Goal: Check status

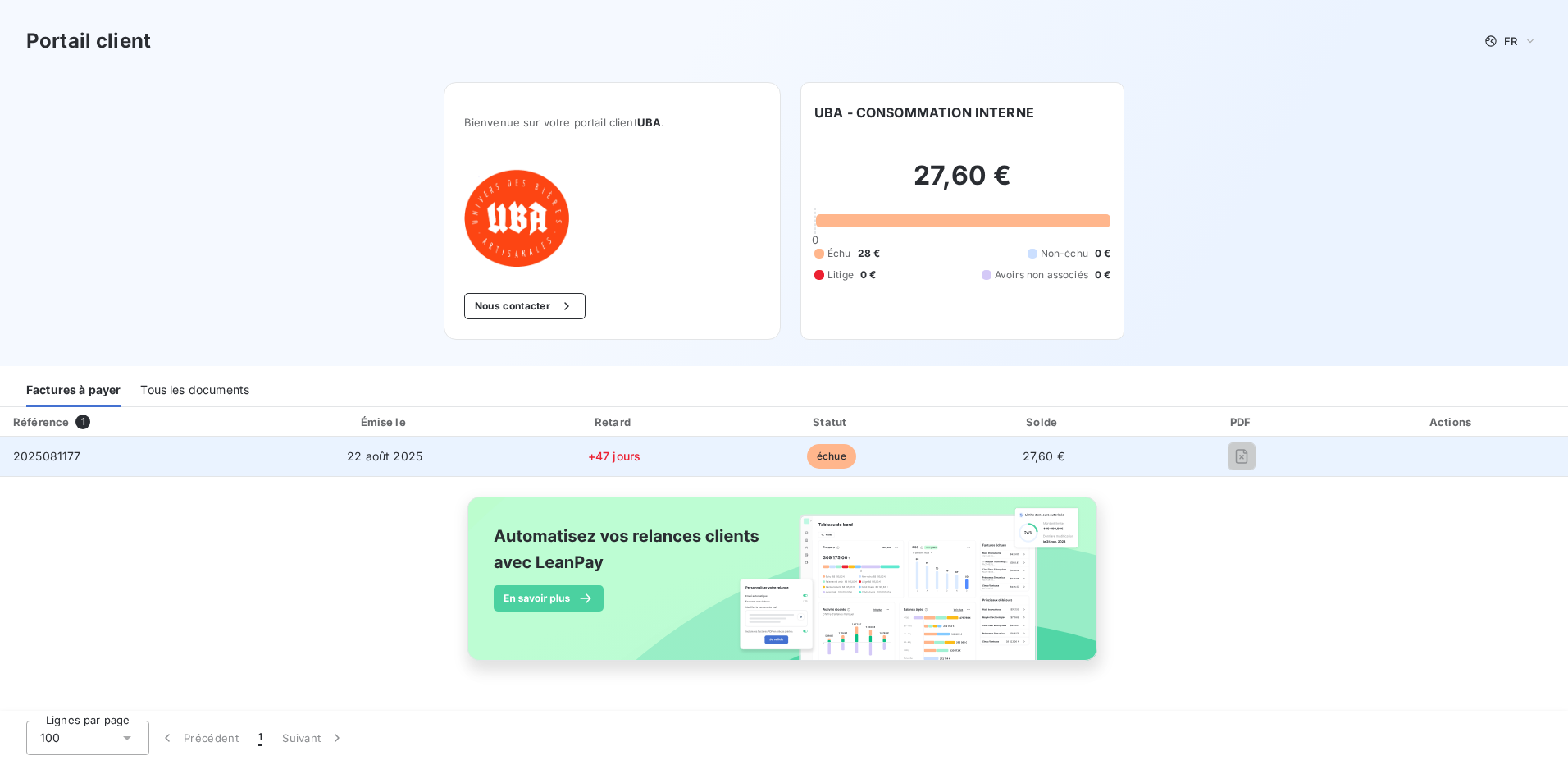
click at [48, 457] on span "2025081177" at bounding box center [47, 456] width 68 height 14
click at [50, 463] on div "2025081177" at bounding box center [47, 456] width 68 height 16
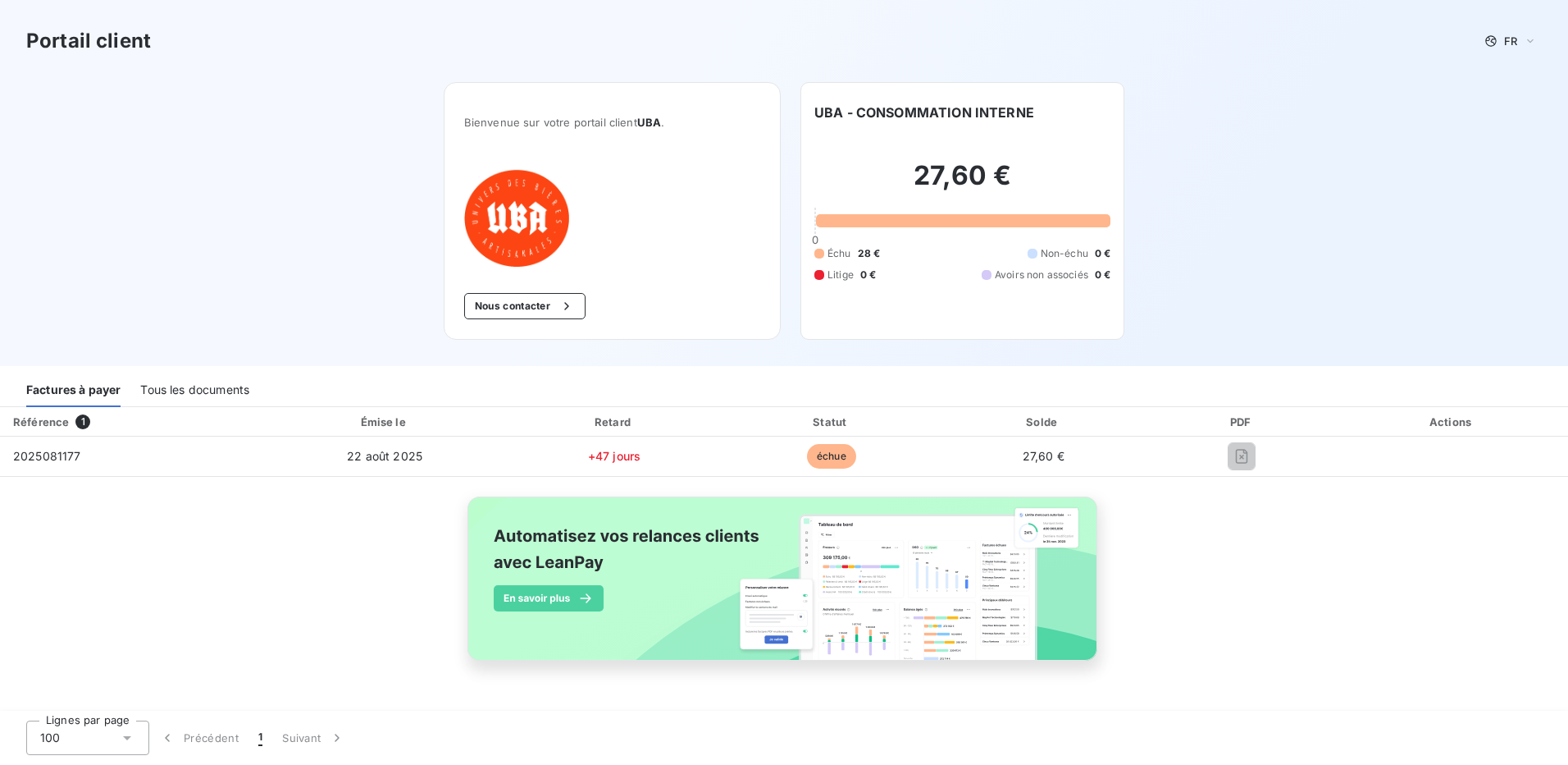
click at [230, 392] on div "Tous les documents" at bounding box center [195, 390] width 110 height 35
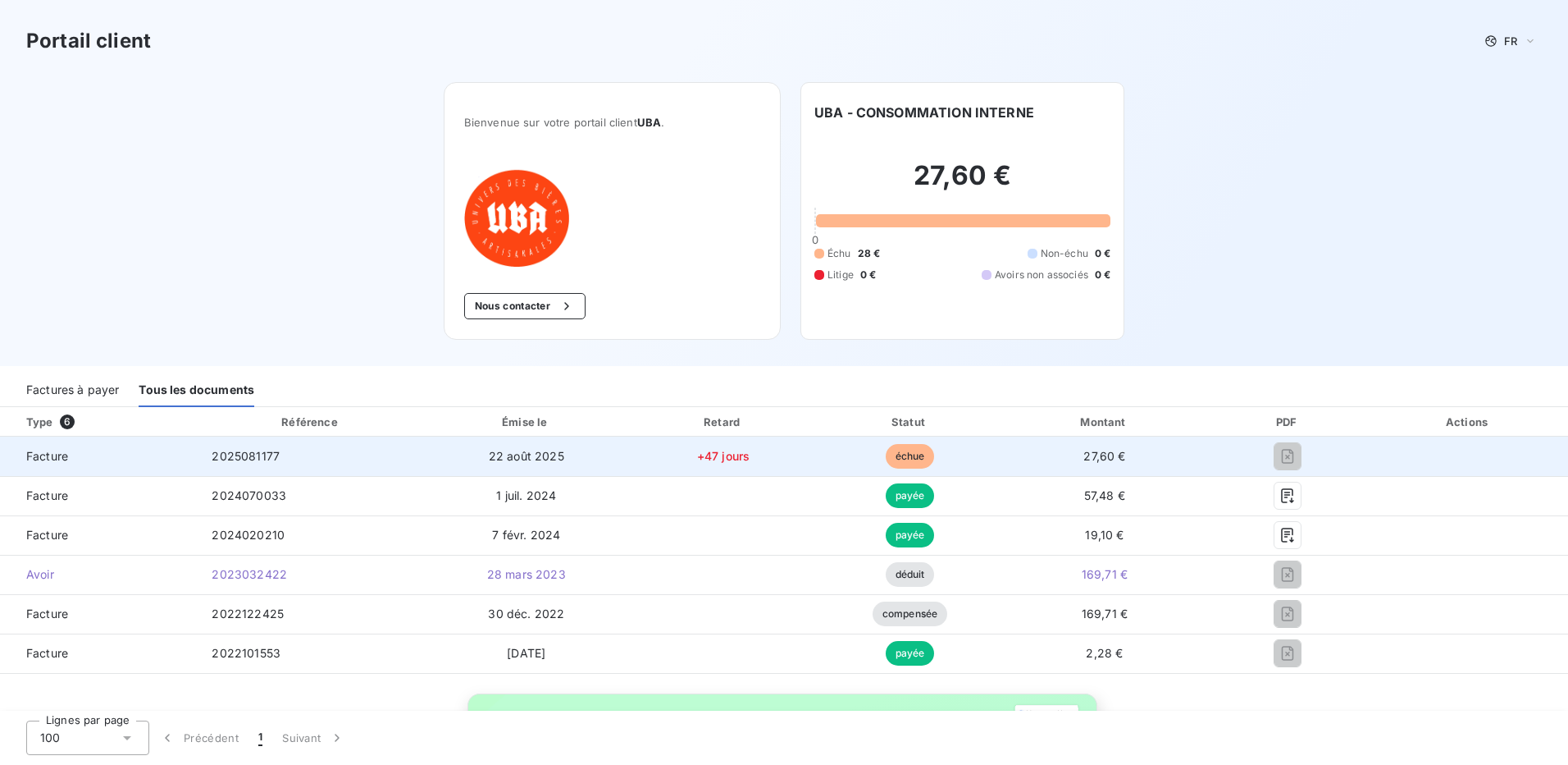
click at [898, 455] on span "échue" at bounding box center [910, 457] width 49 height 25
click at [53, 464] on td "Facture" at bounding box center [99, 456] width 199 height 39
click at [275, 454] on span "2025081177" at bounding box center [245, 456] width 68 height 14
click at [249, 453] on span "2025081177" at bounding box center [245, 456] width 68 height 14
click at [48, 457] on span "Facture" at bounding box center [99, 456] width 172 height 16
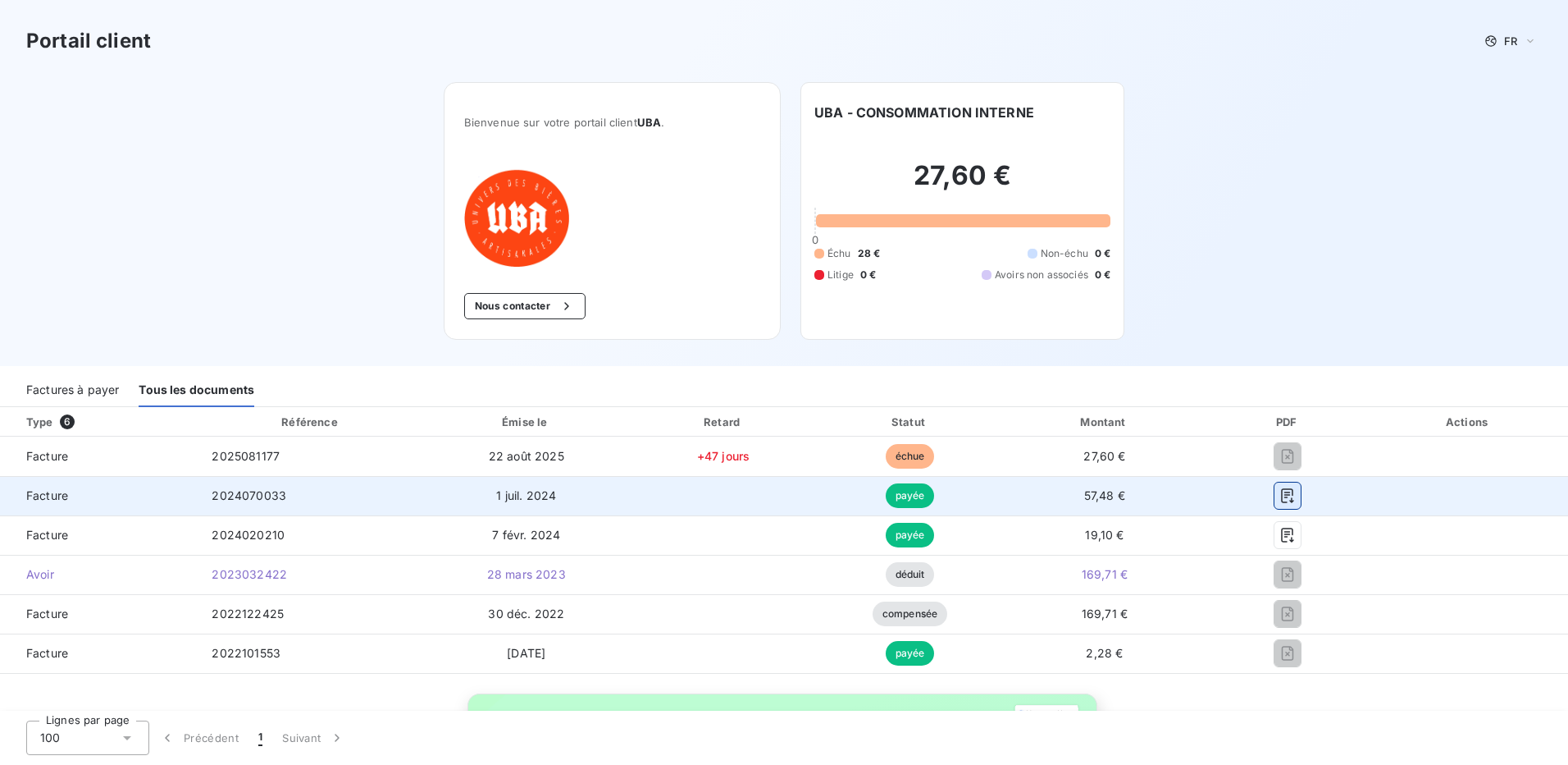
drag, startPoint x: 1277, startPoint y: 456, endPoint x: 1275, endPoint y: 496, distance: 40.0
click at [1280, 496] on icon "button" at bounding box center [1287, 495] width 16 height 16
click at [1281, 496] on icon "button" at bounding box center [1287, 495] width 16 height 16
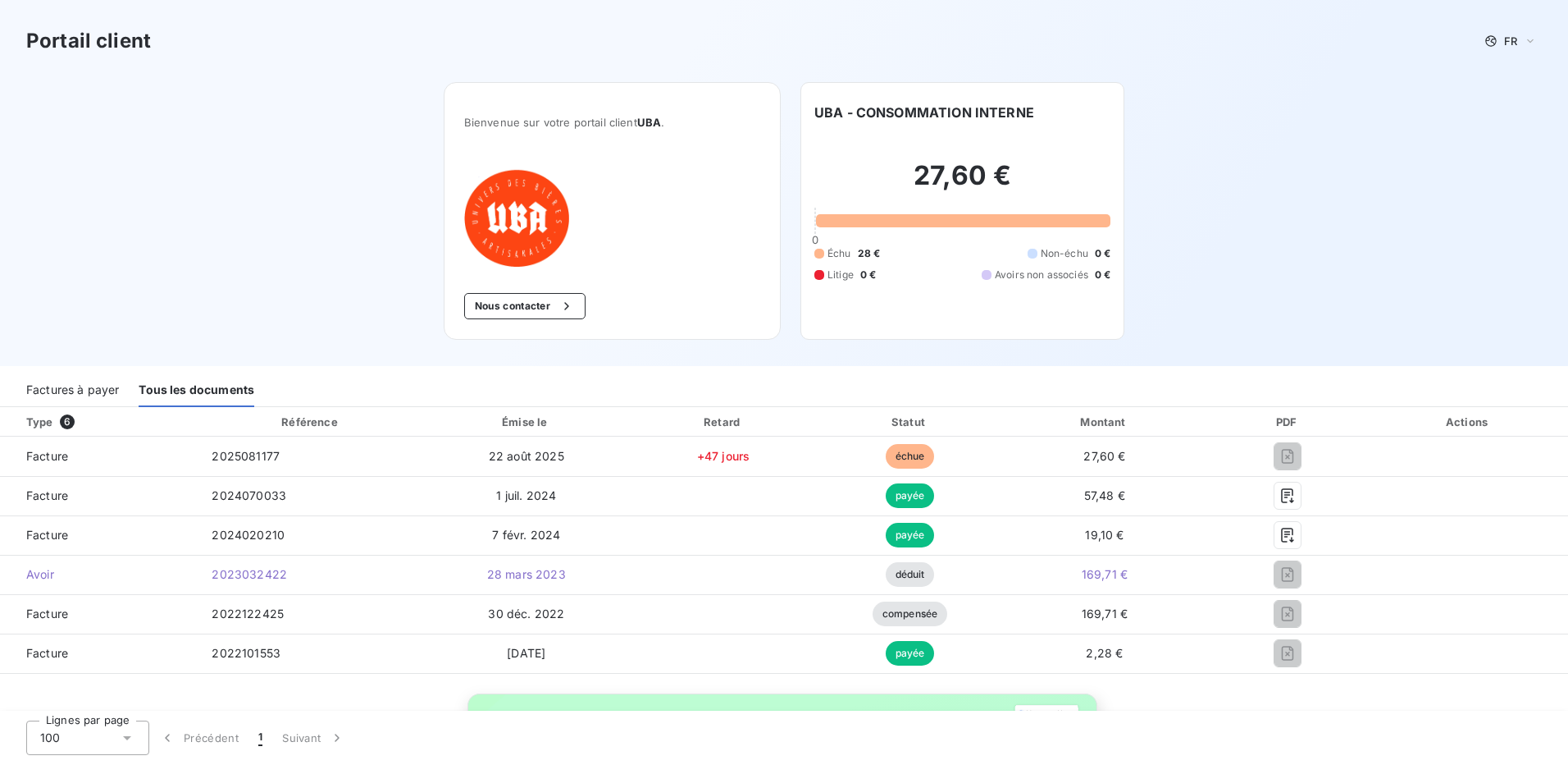
click at [57, 395] on div "Factures à payer" at bounding box center [72, 390] width 92 height 35
